Goal: Task Accomplishment & Management: Use online tool/utility

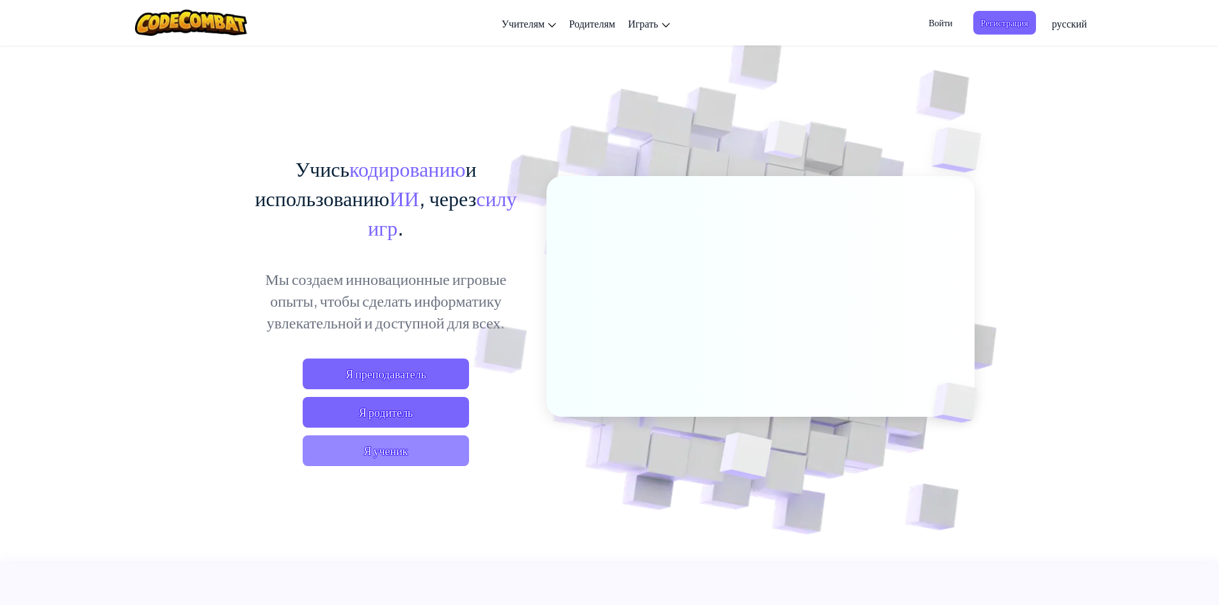
click at [409, 454] on span "Я ученик" at bounding box center [386, 450] width 166 height 31
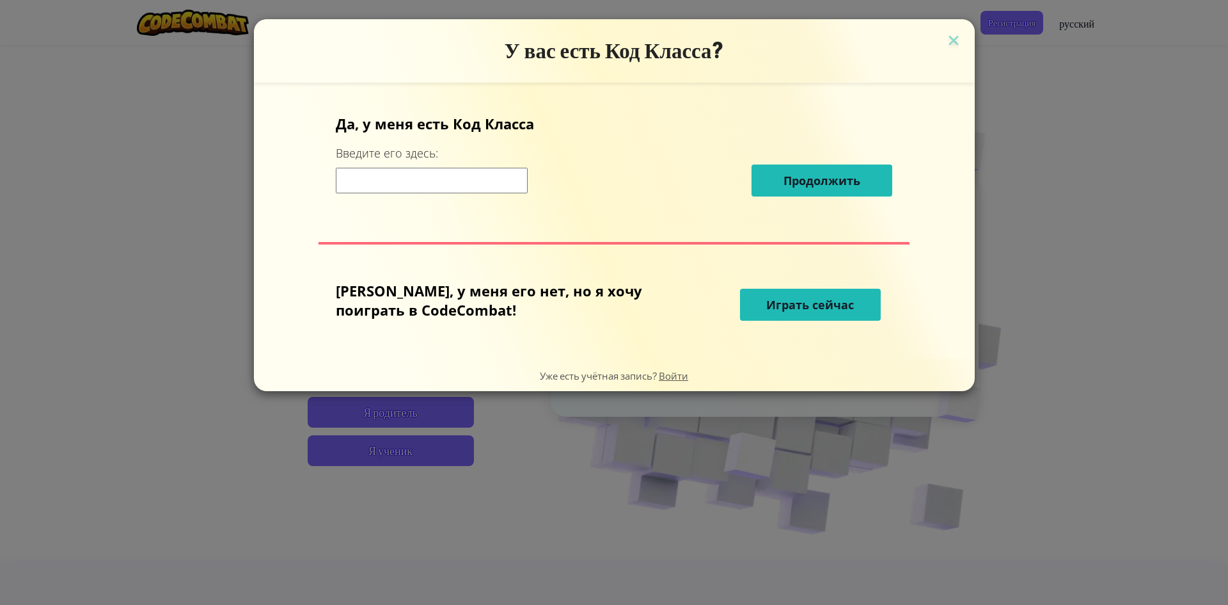
click at [451, 189] on input at bounding box center [432, 181] width 192 height 26
type input "Ь"
type input "\"
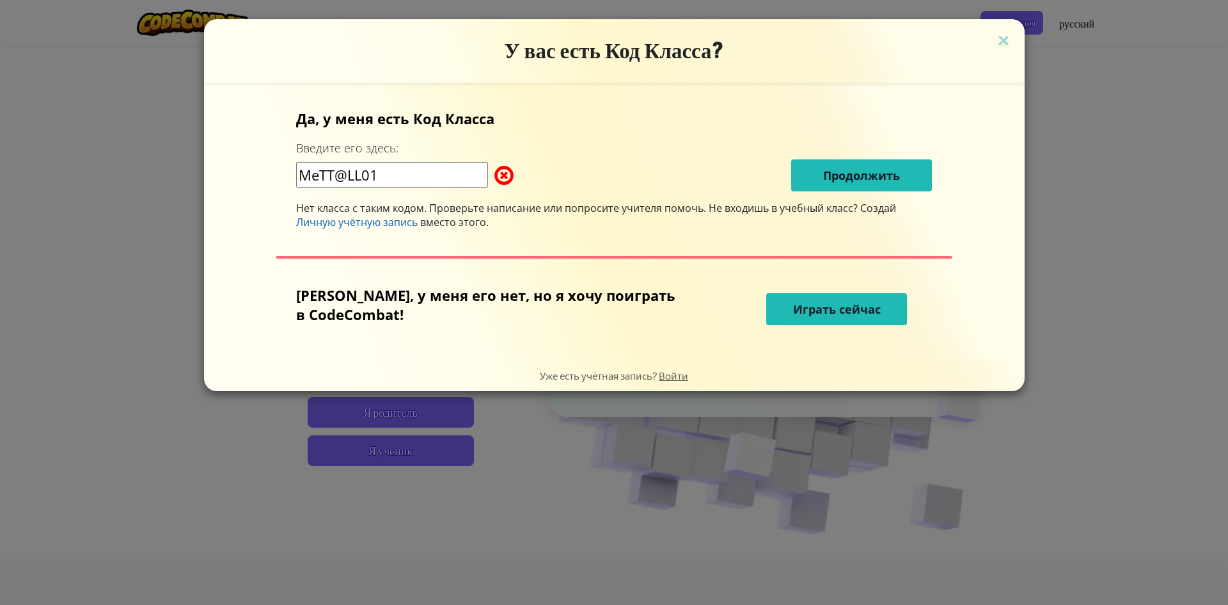
type input "MeTT@LL01"
click at [854, 303] on span "Играть сейчас" at bounding box center [837, 308] width 88 height 15
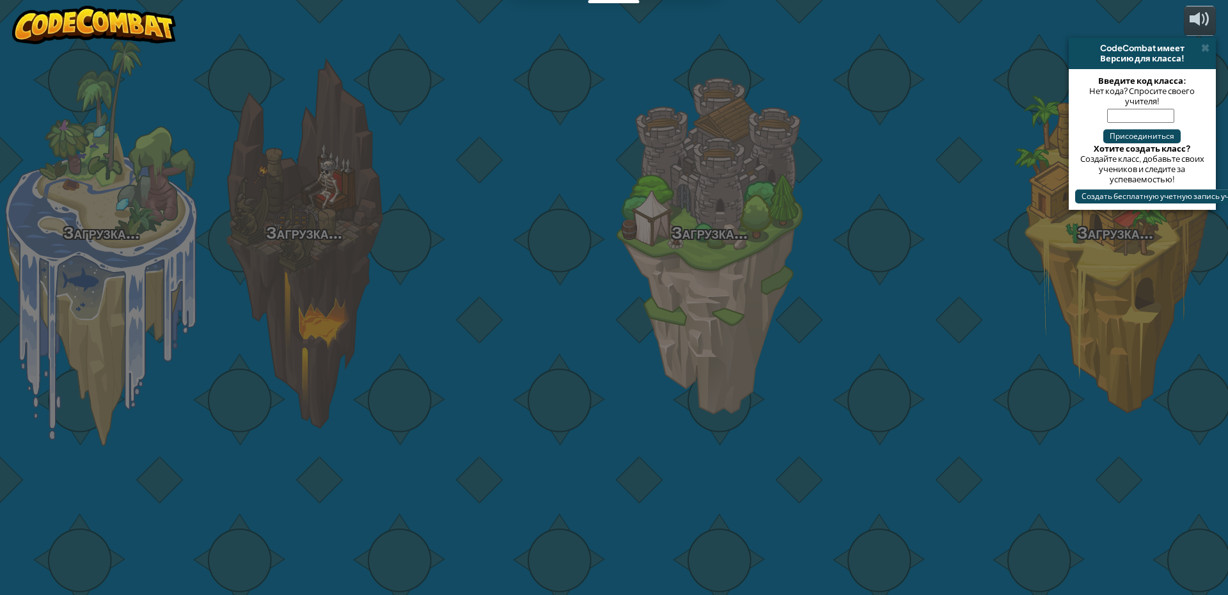
select select "ru"
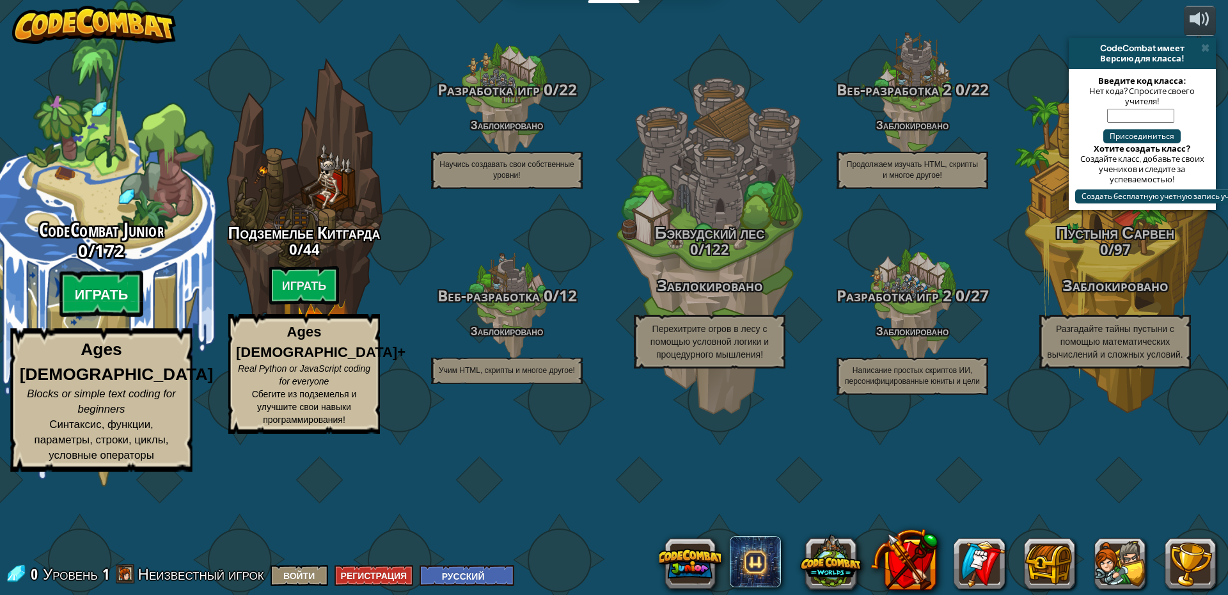
click at [113, 317] on btn "Играть" at bounding box center [101, 294] width 84 height 46
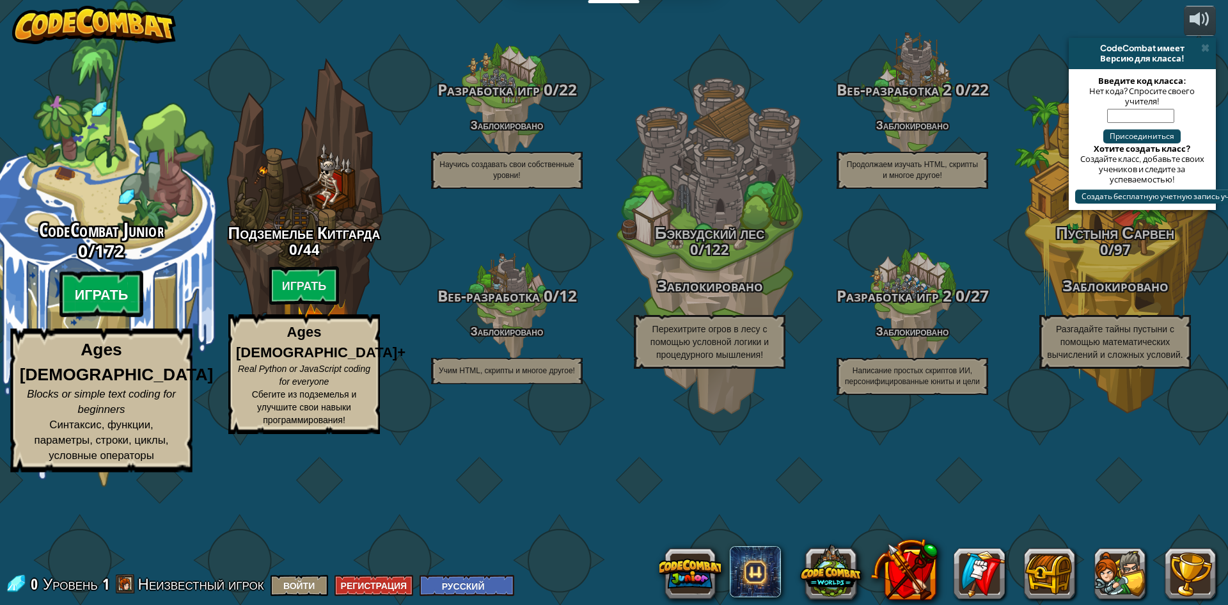
select select "ru"
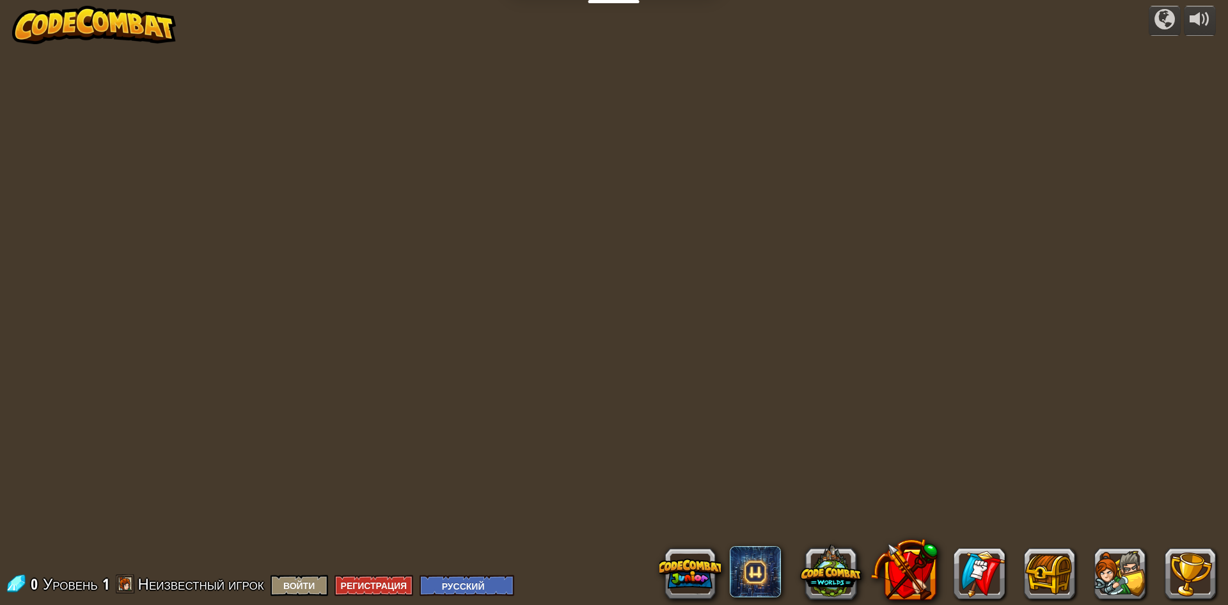
select select "ru"
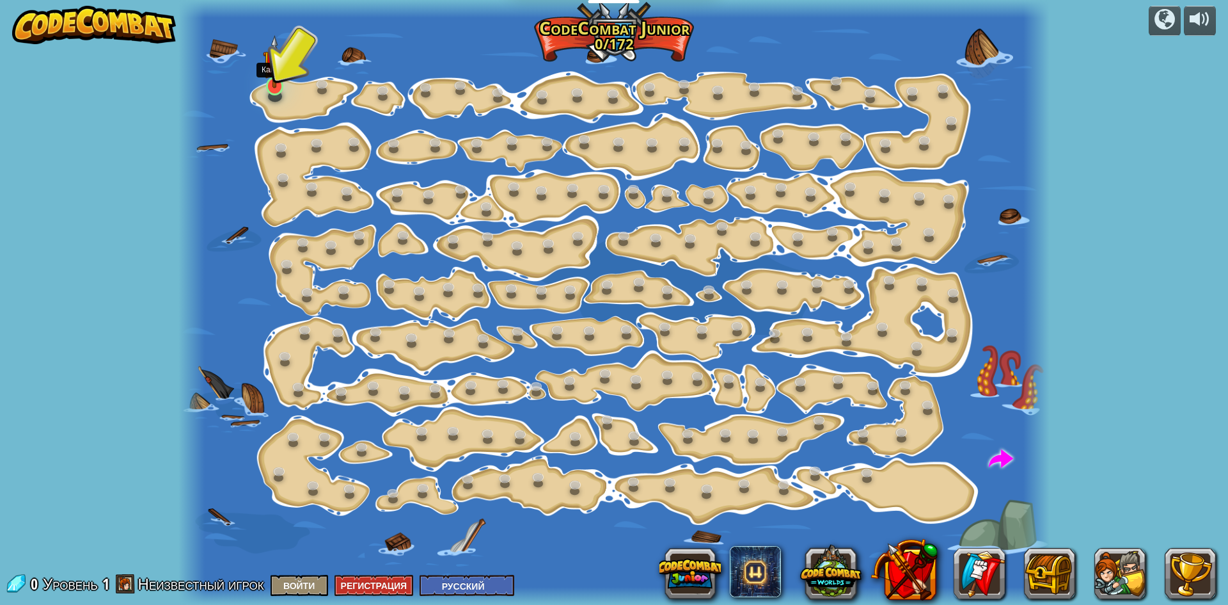
click at [274, 86] on img at bounding box center [274, 61] width 23 height 53
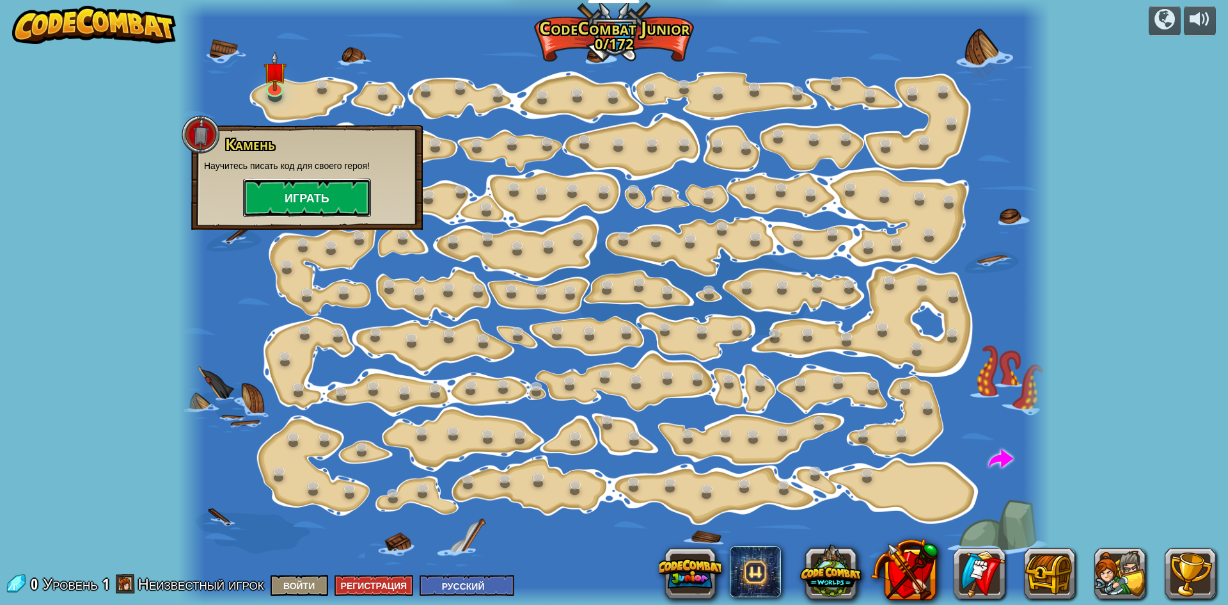
click at [315, 202] on button "Играть" at bounding box center [307, 197] width 128 height 38
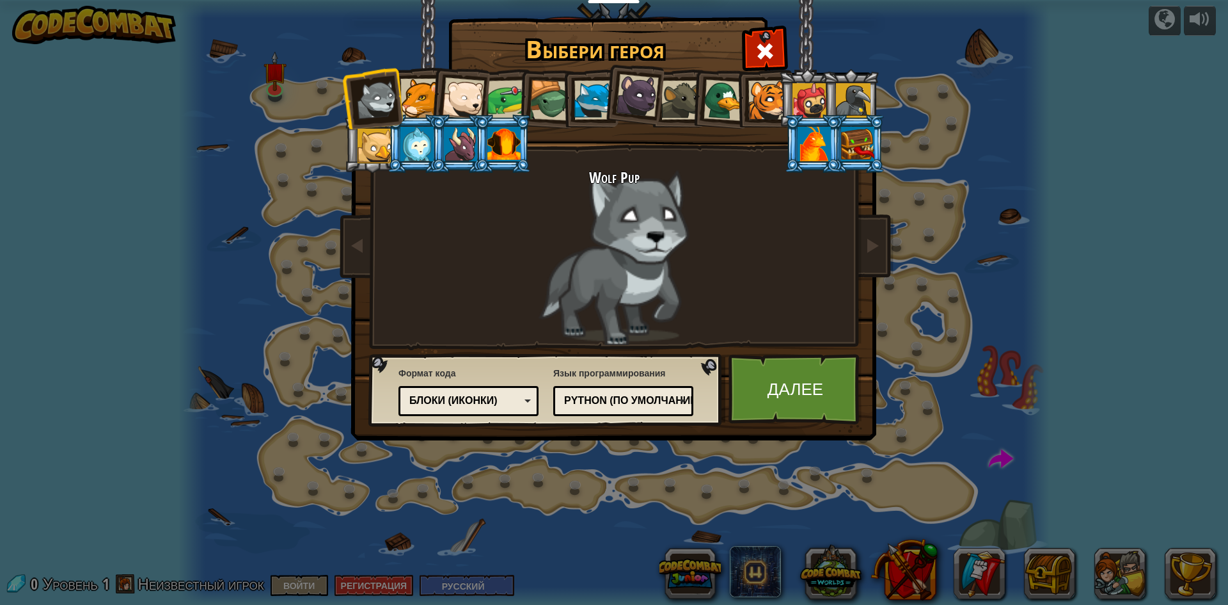
click at [505, 406] on div "Блоки (иконки)" at bounding box center [464, 400] width 111 height 15
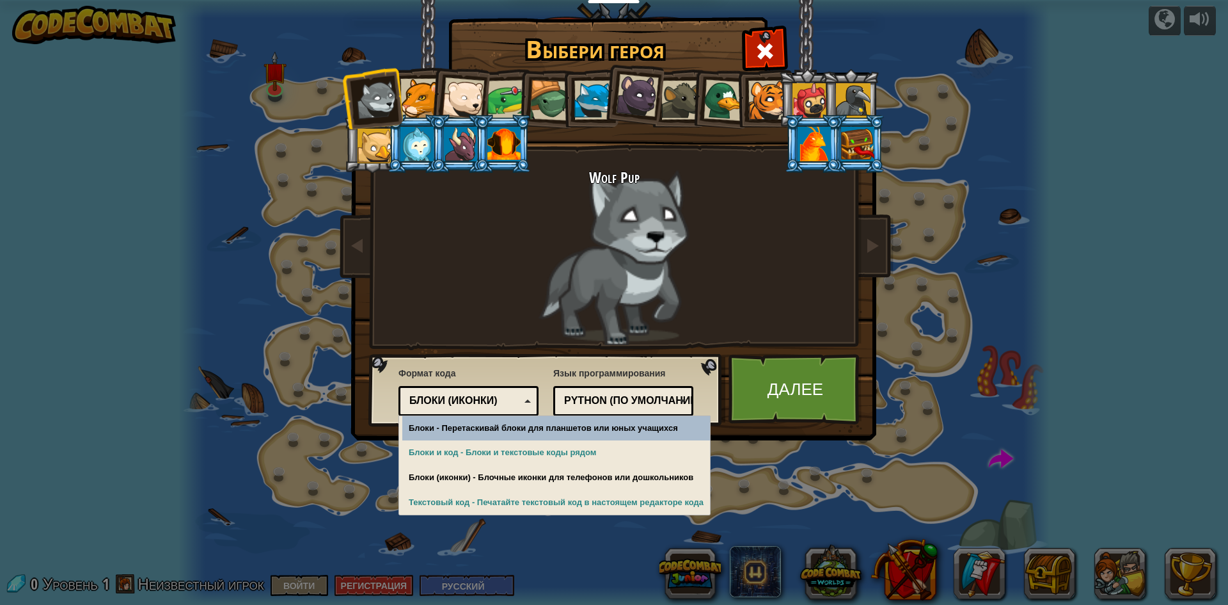
click at [507, 406] on div "Блоки (иконки)" at bounding box center [464, 400] width 111 height 15
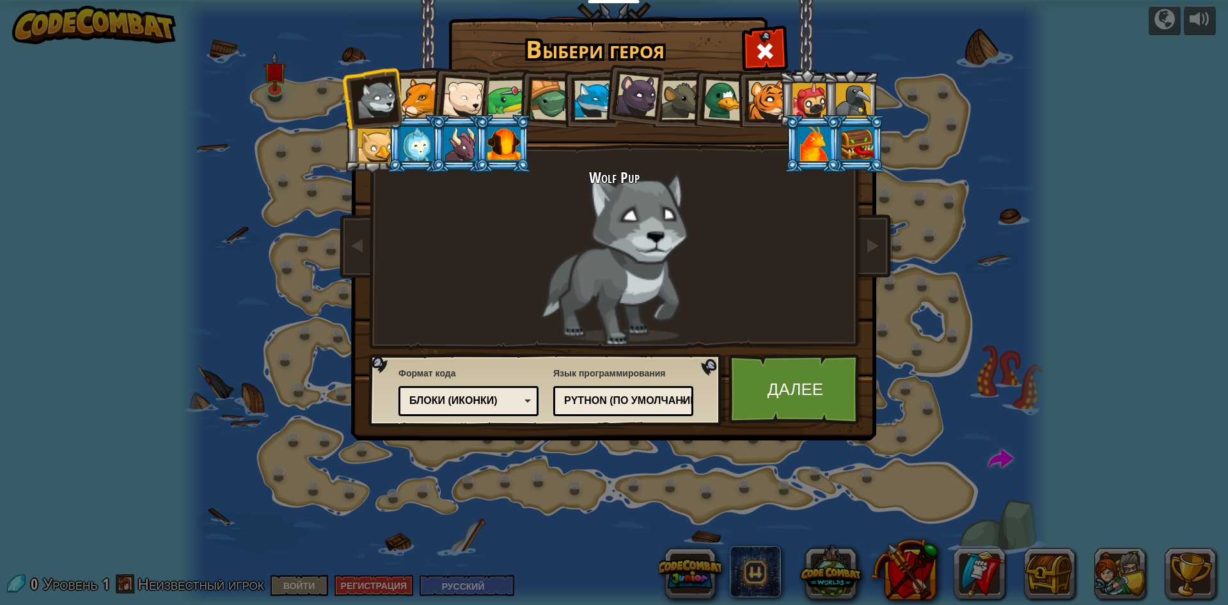
click at [1207, 24] on div "Выбери героя 0 Wolf Pup Cougar Polar Bear Cub Frog Turtle Blue Fox Пантеренок B…" at bounding box center [614, 302] width 1228 height 605
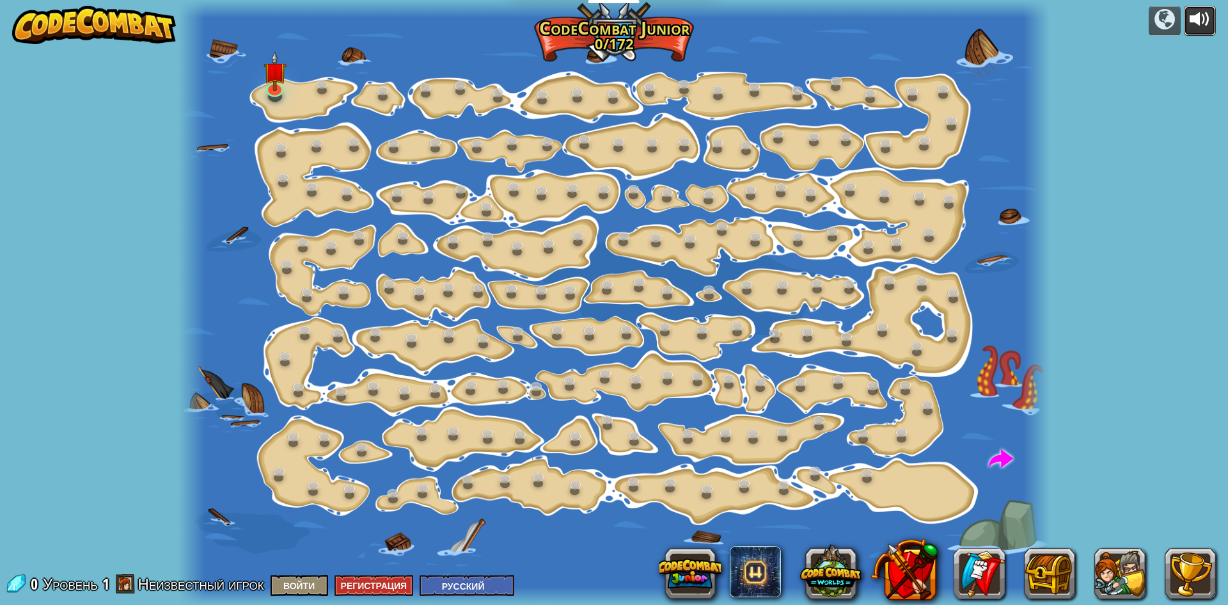
click at [1199, 13] on div at bounding box center [1200, 19] width 20 height 20
click at [278, 83] on img at bounding box center [274, 61] width 23 height 53
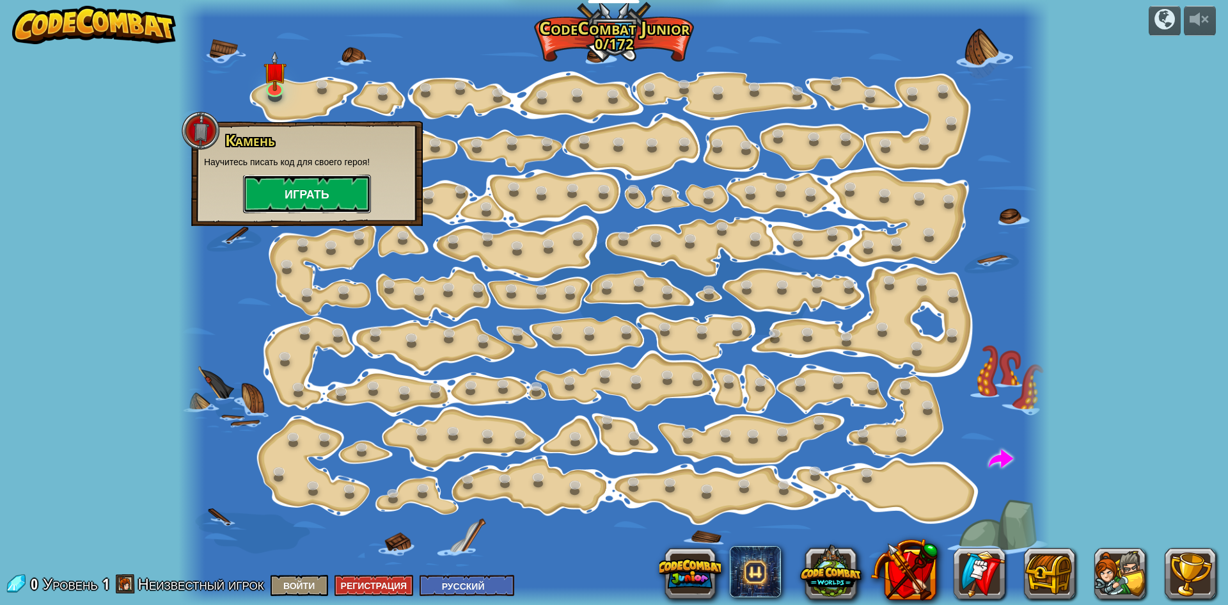
click at [320, 199] on button "Играть" at bounding box center [307, 194] width 128 height 38
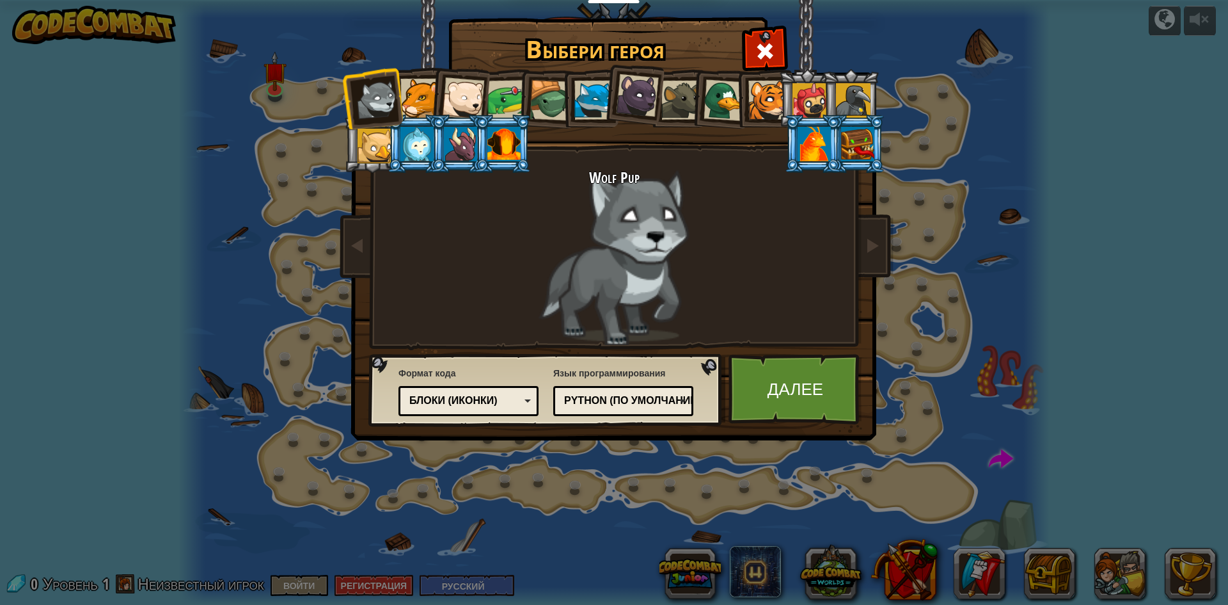
click at [418, 97] on div at bounding box center [420, 98] width 39 height 39
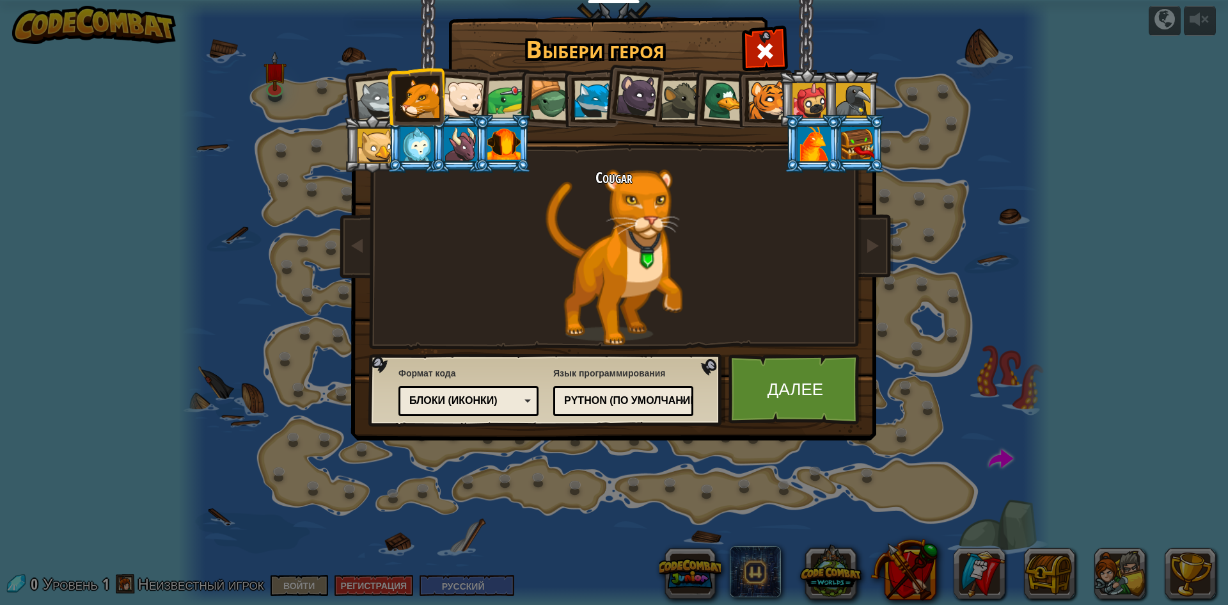
click at [467, 92] on div at bounding box center [463, 98] width 42 height 42
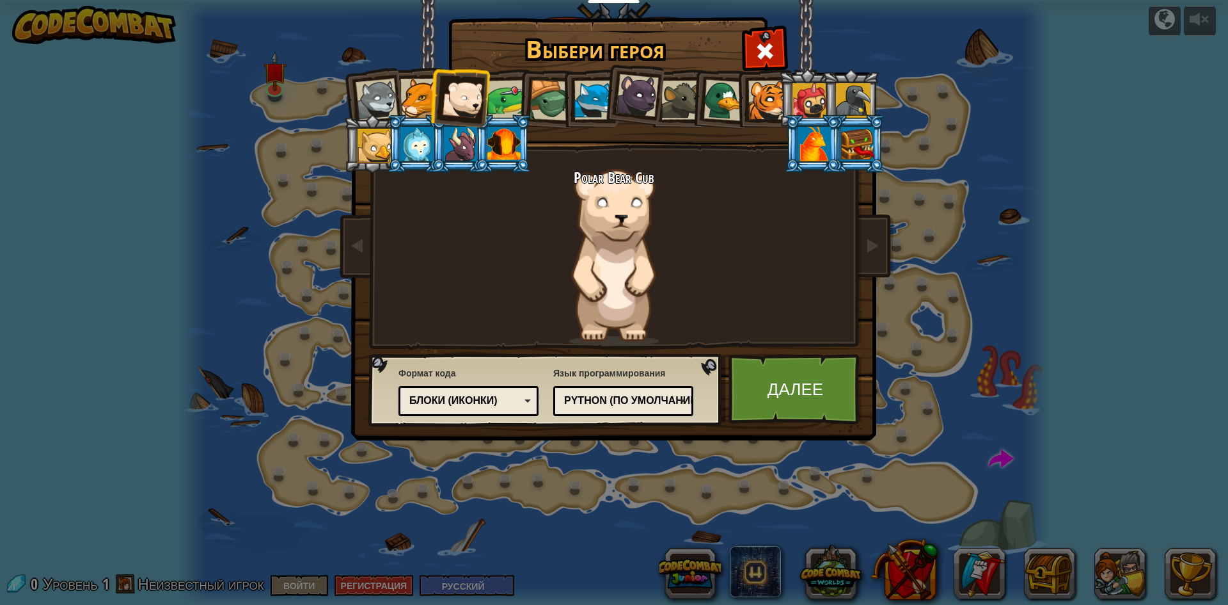
click at [506, 136] on div at bounding box center [504, 144] width 33 height 35
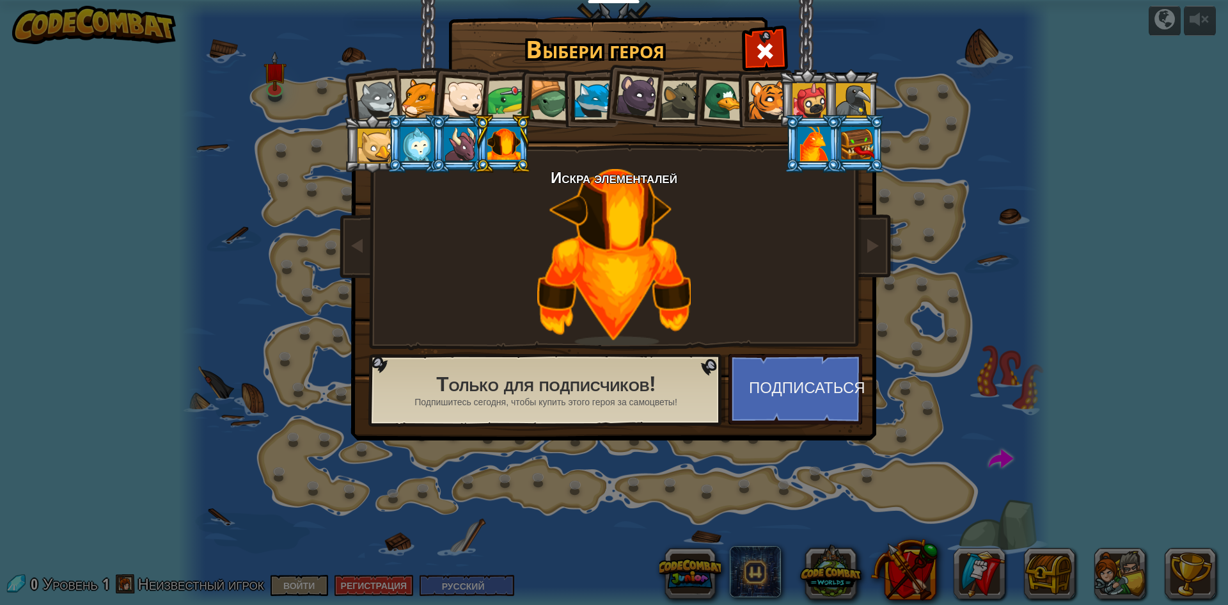
click at [374, 152] on div at bounding box center [375, 146] width 35 height 35
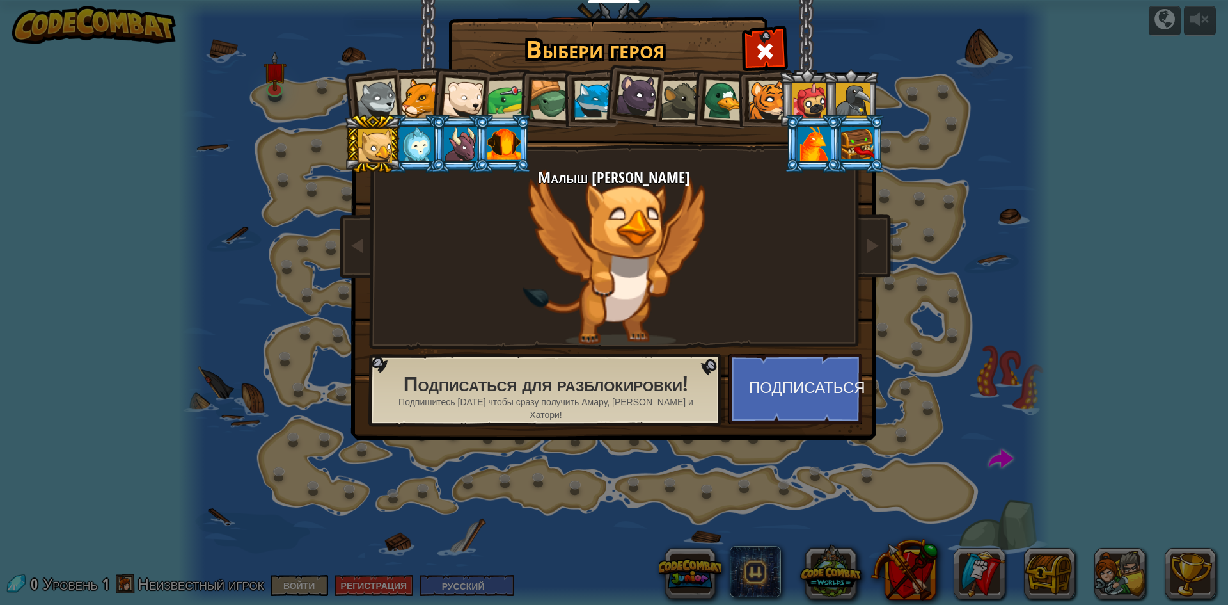
click at [766, 116] on div at bounding box center [768, 100] width 39 height 39
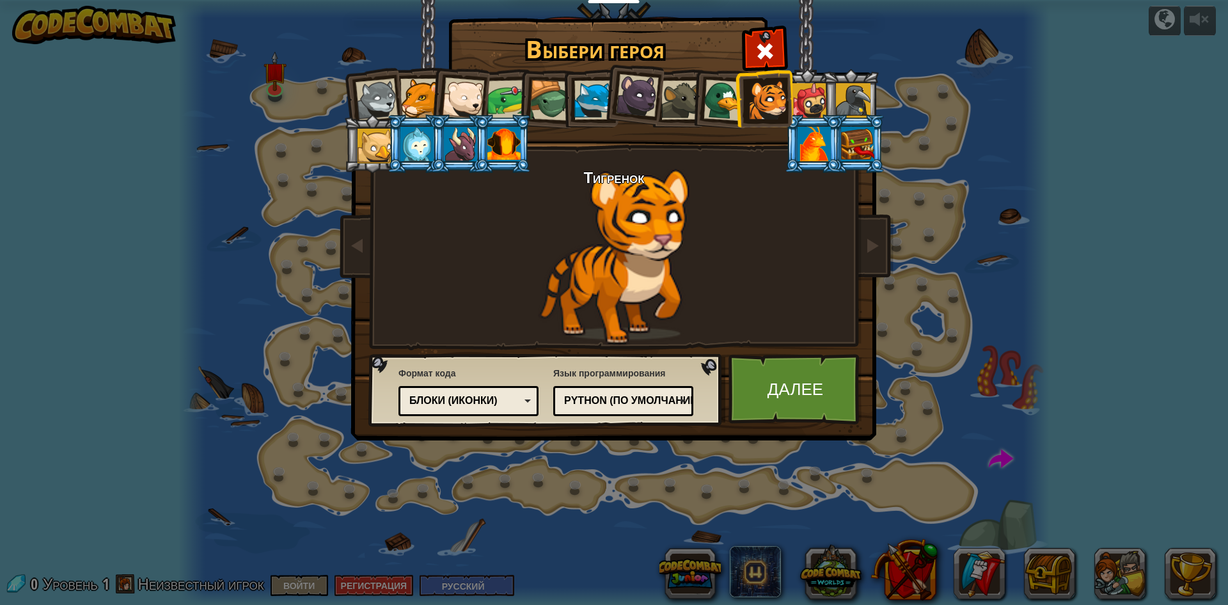
click at [628, 106] on div at bounding box center [637, 95] width 43 height 43
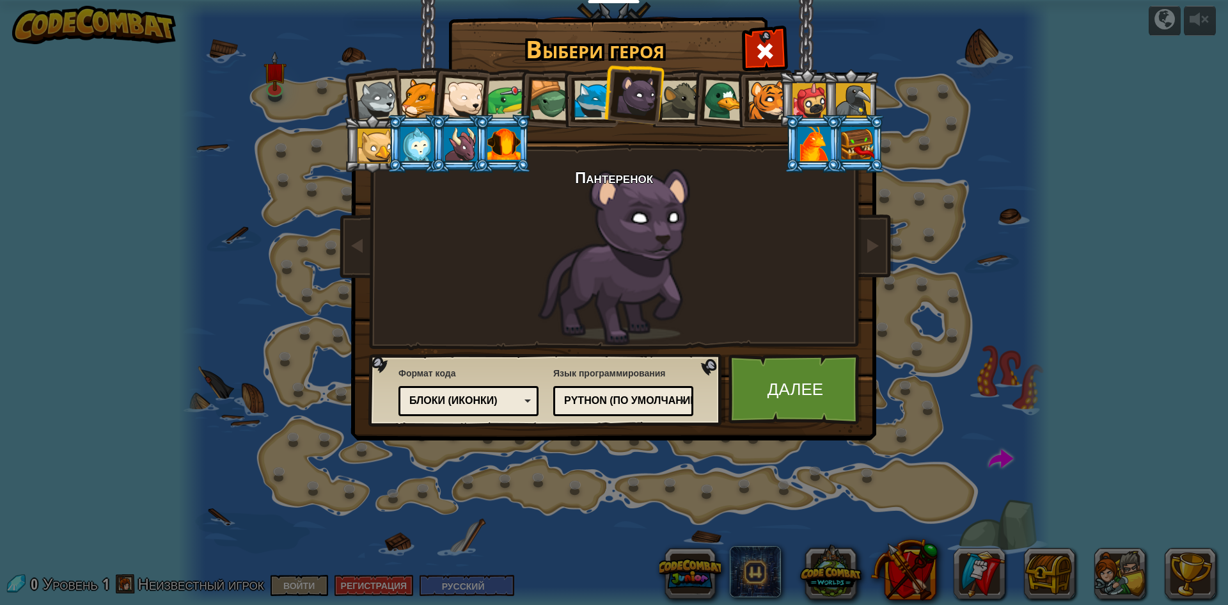
click at [462, 106] on div at bounding box center [463, 98] width 42 height 42
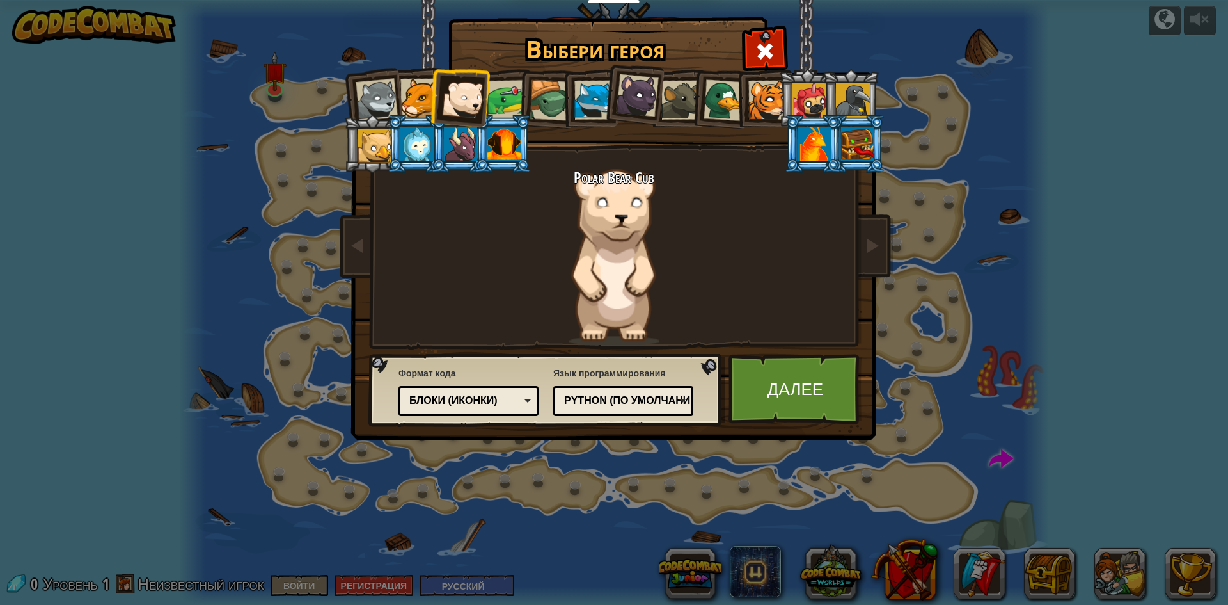
click at [663, 410] on div "Python (По умолчанию)" at bounding box center [623, 401] width 123 height 20
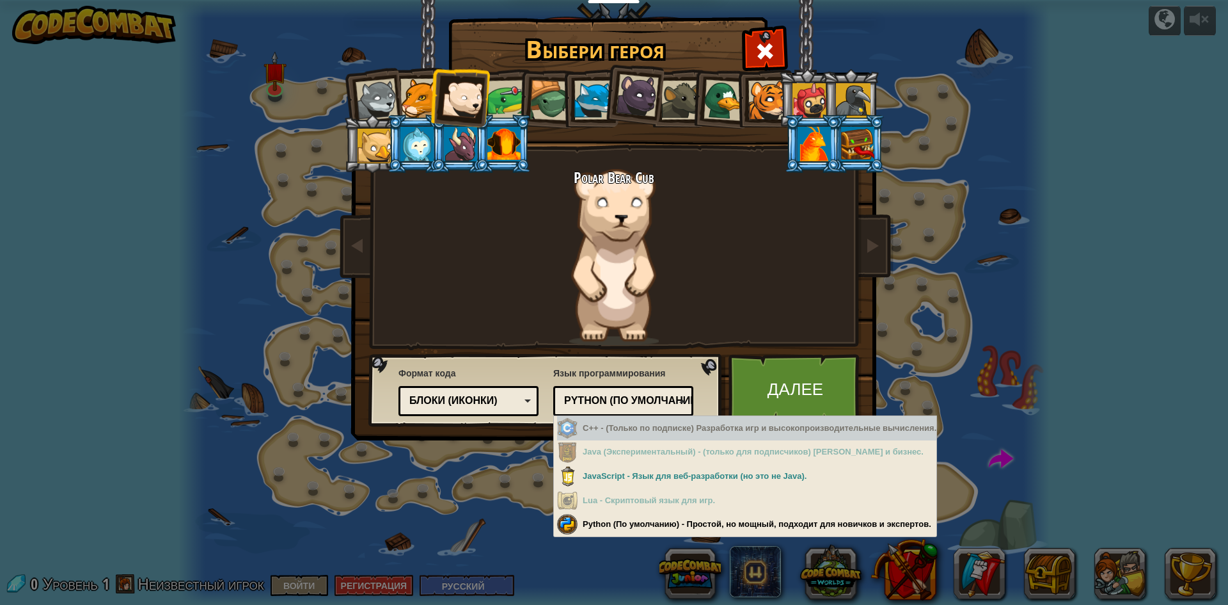
click at [694, 264] on div "Polar Bear Cub" at bounding box center [614, 257] width 480 height 176
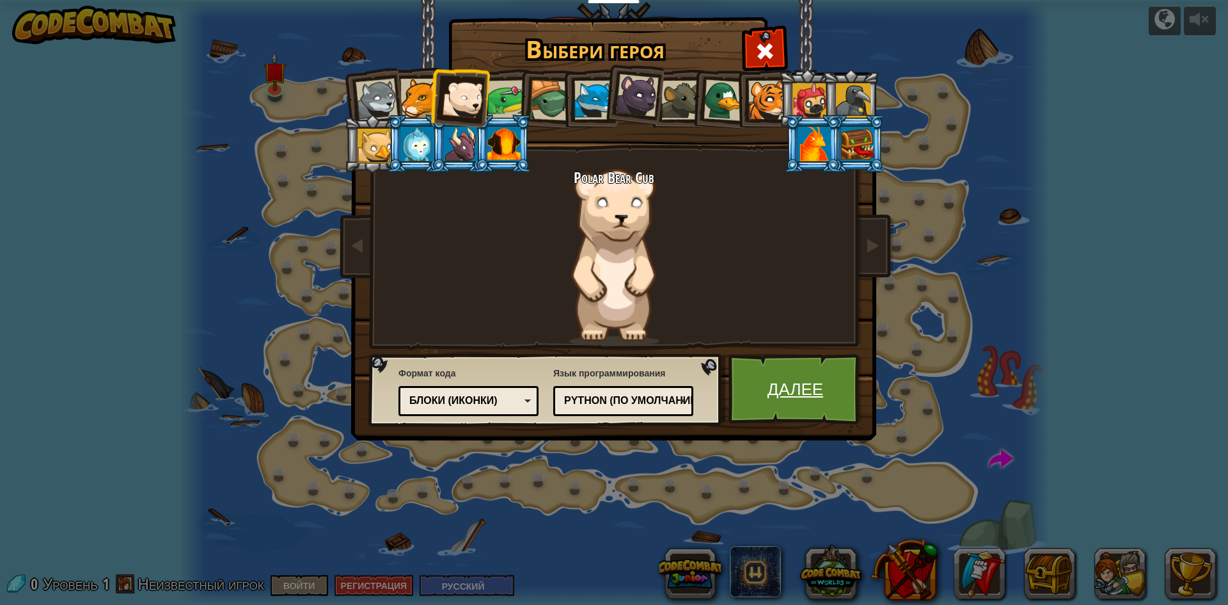
click at [798, 380] on link "Далее" at bounding box center [796, 389] width 134 height 70
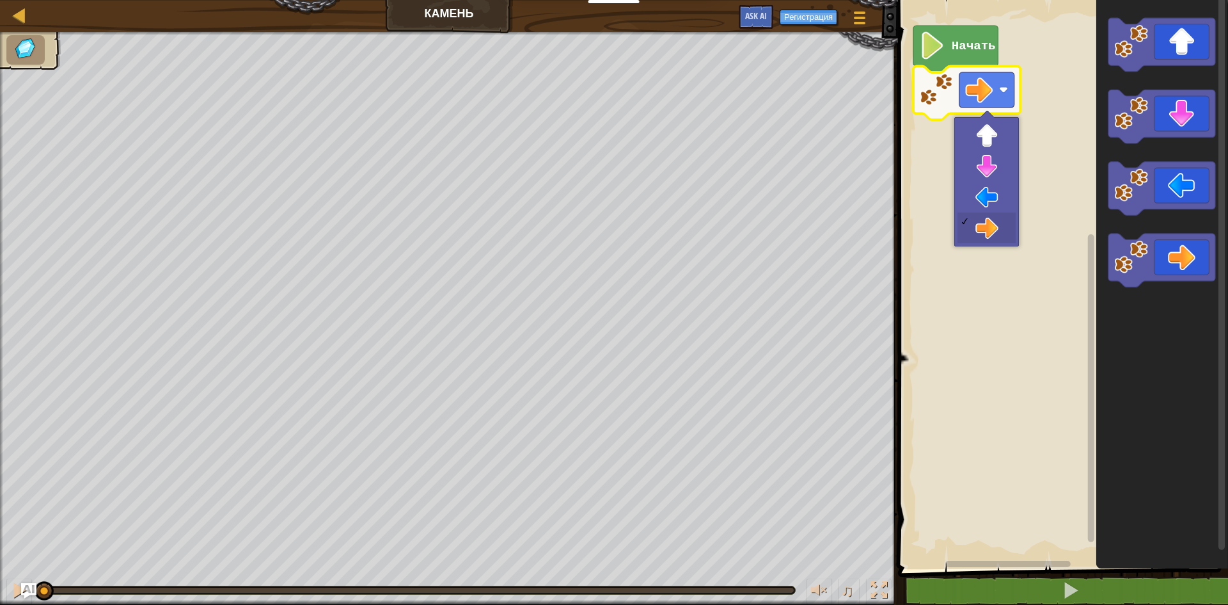
click at [979, 85] on image "Рабочая область Blockly" at bounding box center [979, 90] width 28 height 28
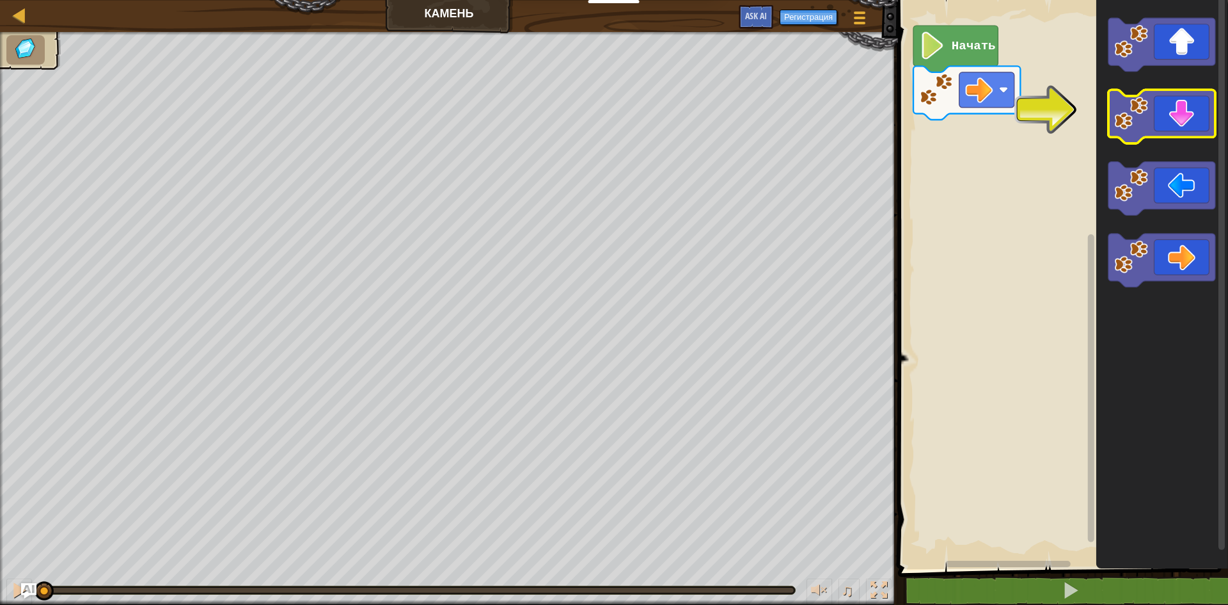
click at [1182, 120] on icon "Рабочая область Blockly" at bounding box center [1162, 117] width 107 height 54
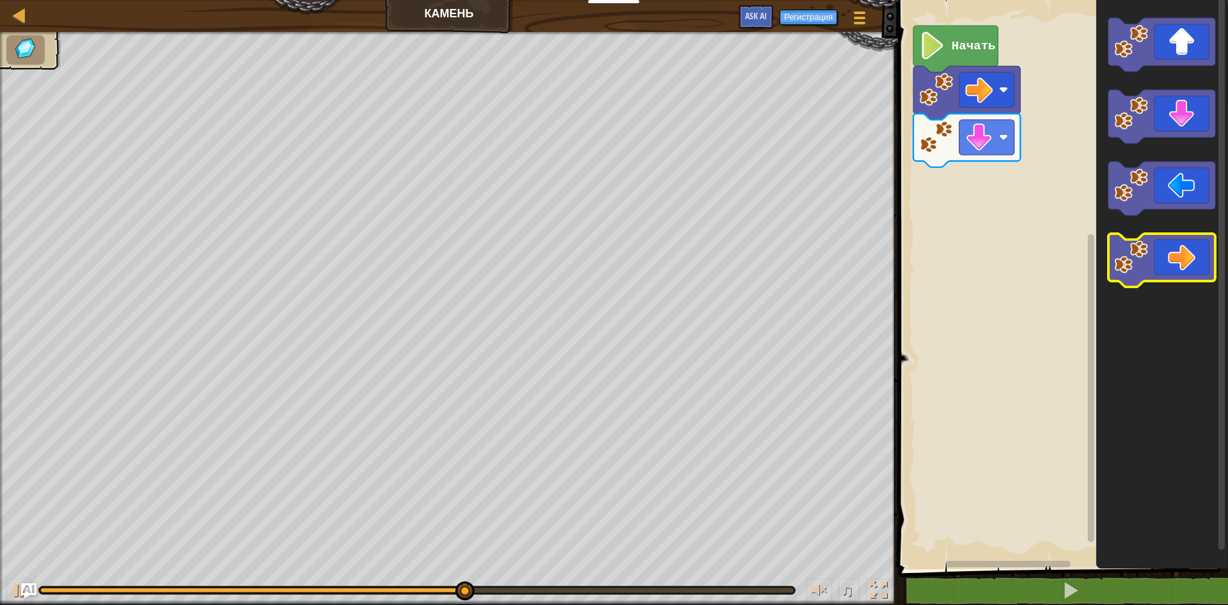
click at [1189, 256] on icon "Рабочая область Blockly" at bounding box center [1162, 261] width 107 height 54
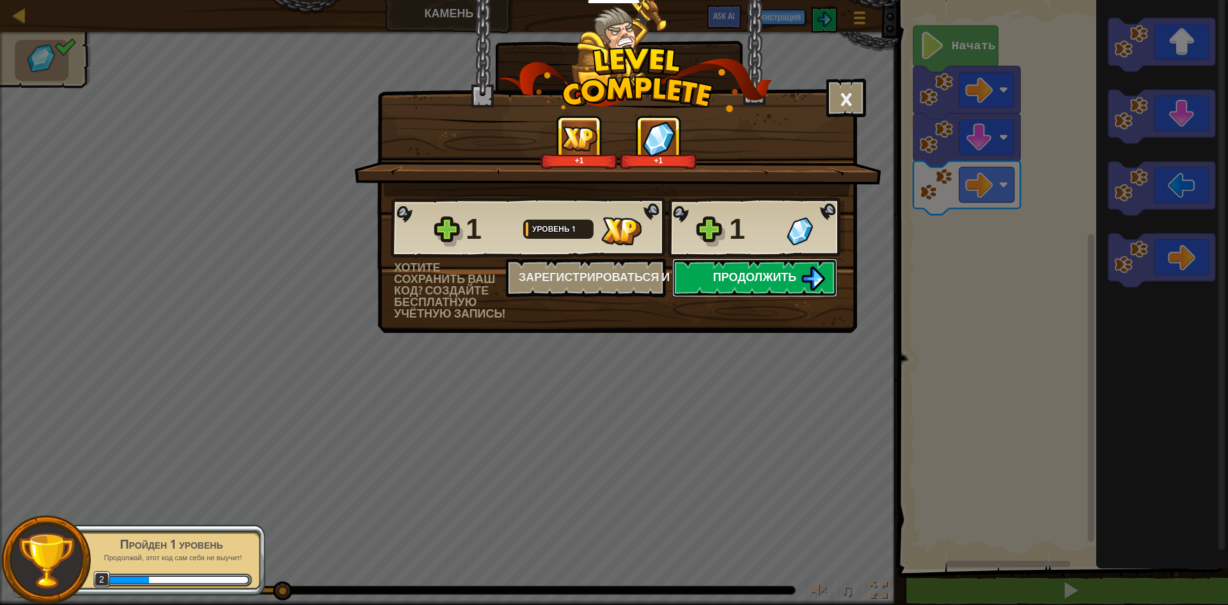
click at [780, 272] on span "Продолжить" at bounding box center [755, 277] width 84 height 16
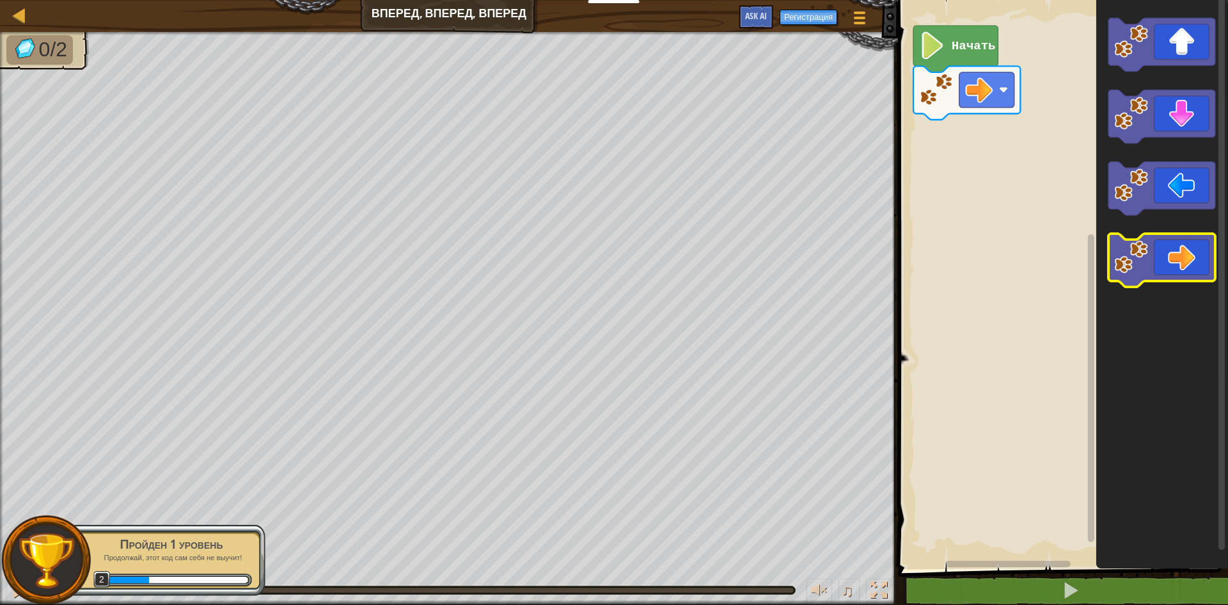
click at [1180, 259] on icon "Рабочая область Blockly" at bounding box center [1162, 261] width 107 height 54
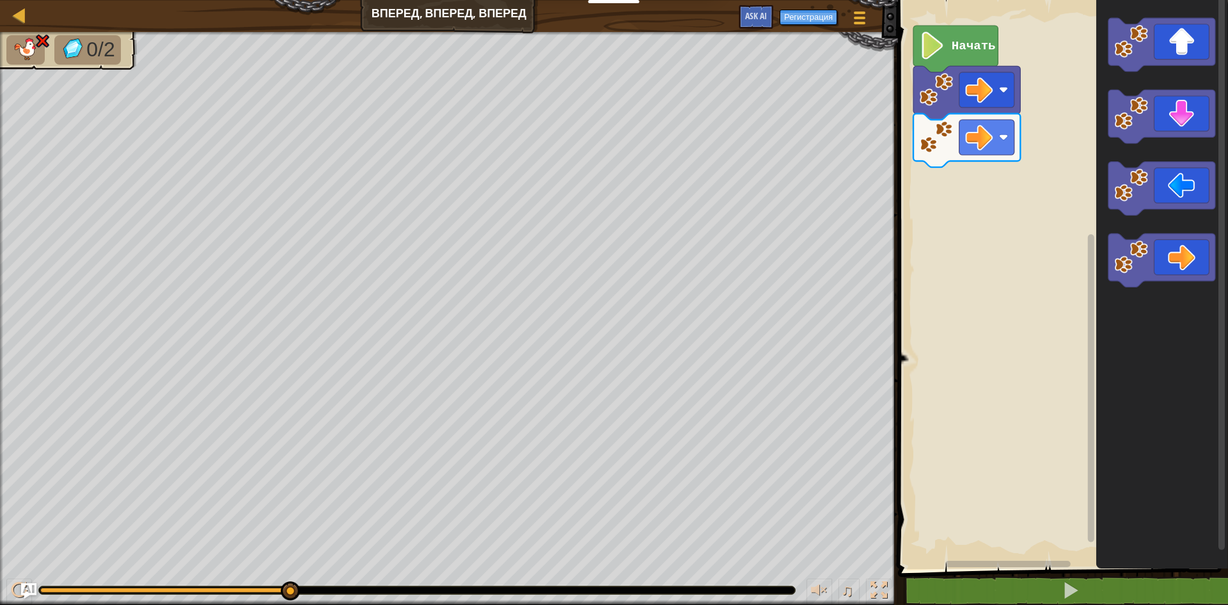
click at [946, 55] on image "Рабочая область Blockly" at bounding box center [933, 46] width 26 height 28
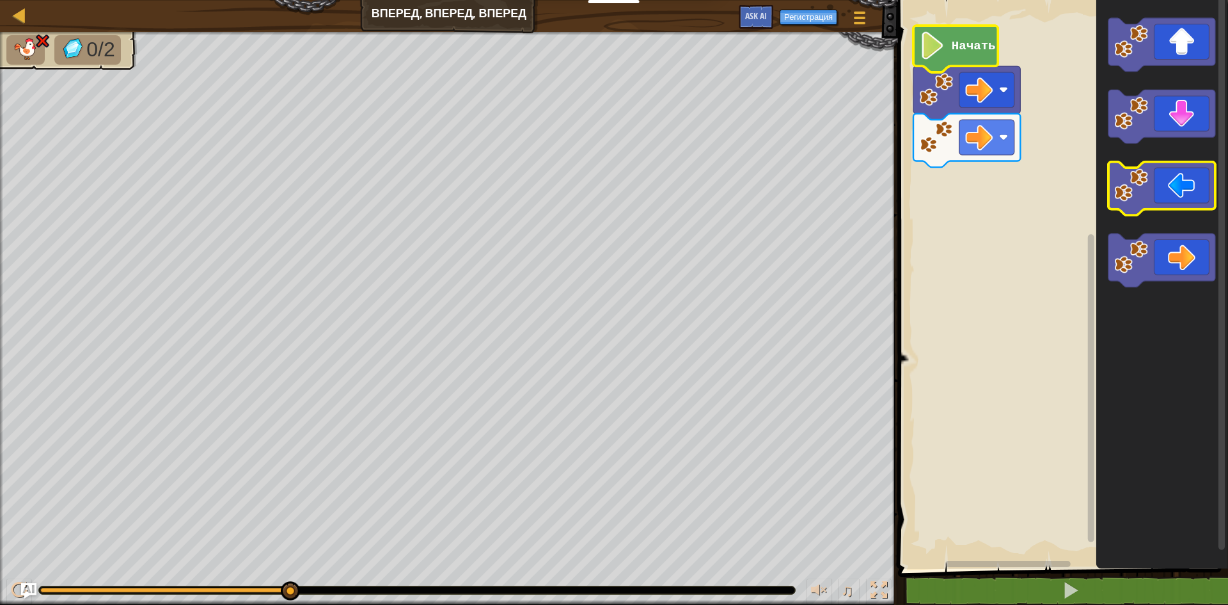
click at [1203, 191] on icon "Рабочая область Blockly" at bounding box center [1162, 189] width 107 height 54
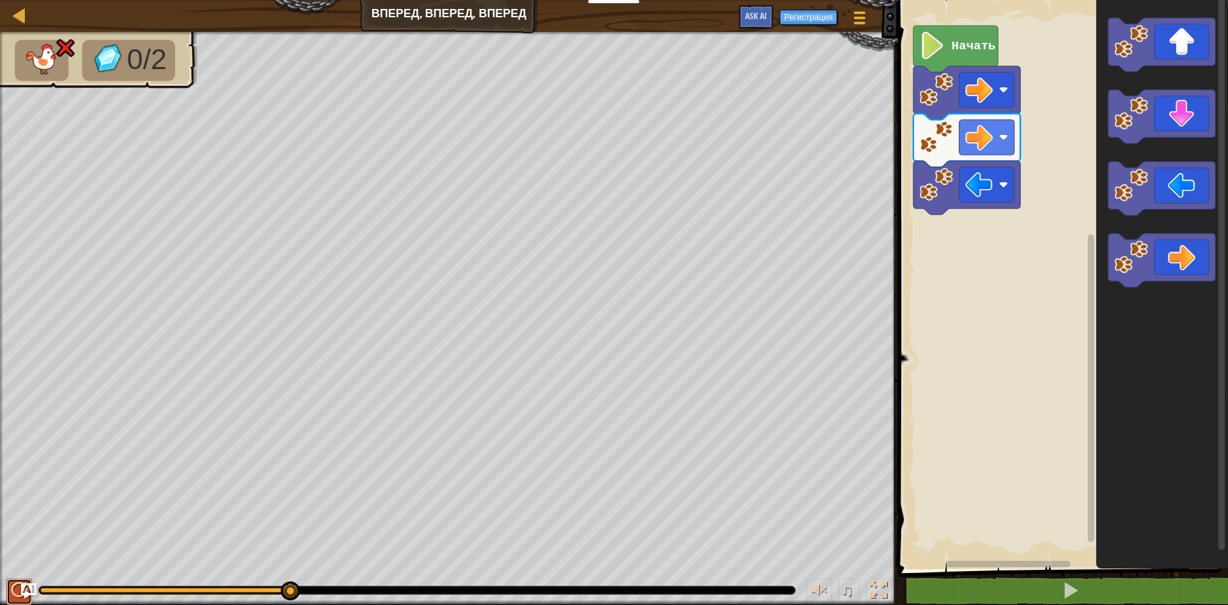
click at [17, 587] on div at bounding box center [19, 590] width 17 height 17
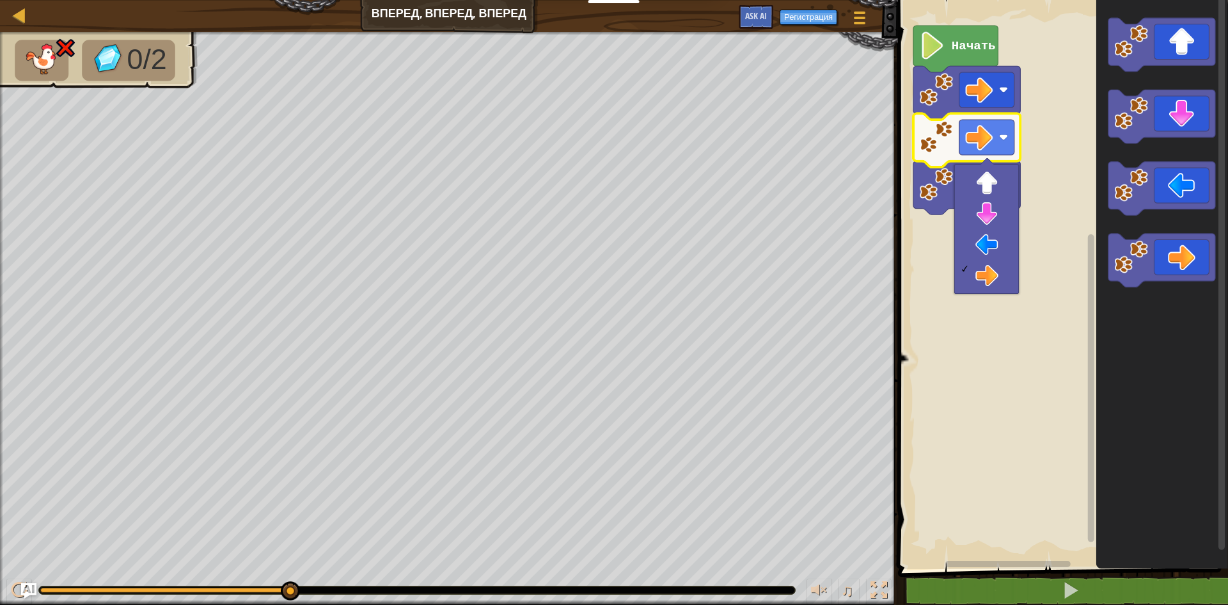
click at [1022, 397] on rect "Рабочая область Blockly" at bounding box center [1061, 281] width 334 height 575
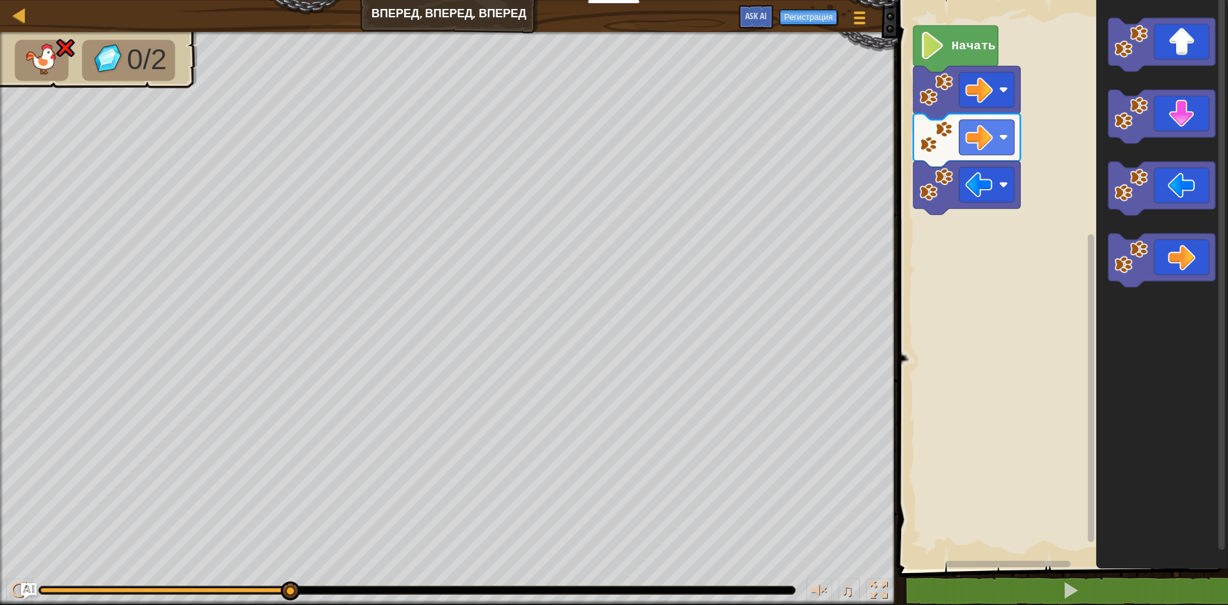
click at [1168, 409] on icon "Рабочая область Blockly" at bounding box center [1163, 281] width 132 height 575
